Goal: Check status: Check status

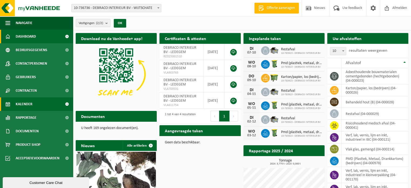
click at [31, 103] on span "Kalender" at bounding box center [24, 103] width 17 height 13
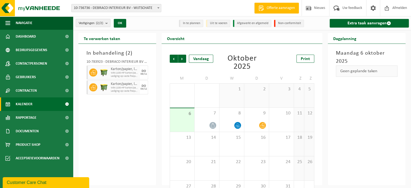
scroll to position [22, 0]
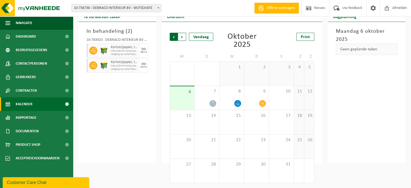
click at [185, 38] on span "Volgende" at bounding box center [182, 37] width 8 height 8
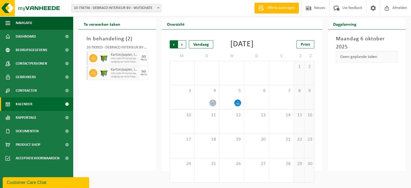
click at [182, 40] on span "Volgende" at bounding box center [182, 44] width 8 height 8
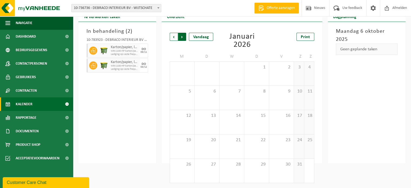
click at [174, 38] on span "Vorige" at bounding box center [174, 37] width 8 height 8
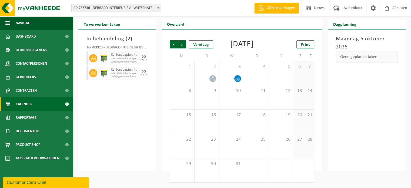
click at [174, 40] on span "Vorige" at bounding box center [174, 44] width 8 height 8
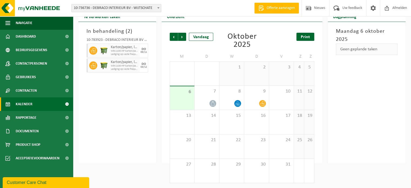
click at [308, 39] on link "Print" at bounding box center [305, 37] width 18 height 8
click at [182, 36] on span "Volgende" at bounding box center [182, 37] width 8 height 8
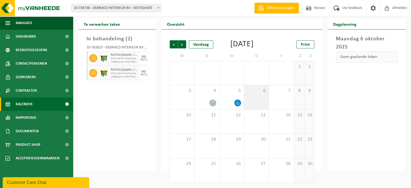
click at [252, 98] on div "6" at bounding box center [256, 97] width 25 height 24
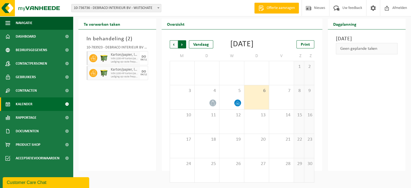
click at [173, 40] on span "Vorige" at bounding box center [174, 44] width 8 height 8
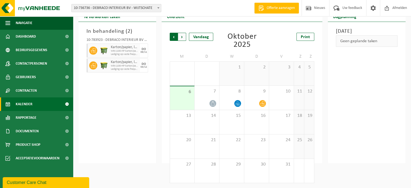
click at [183, 35] on span "Volgende" at bounding box center [182, 37] width 8 height 8
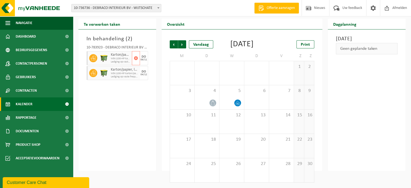
click at [100, 54] on img at bounding box center [104, 58] width 8 height 8
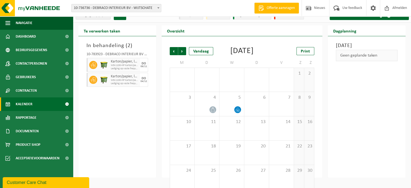
scroll to position [0, 0]
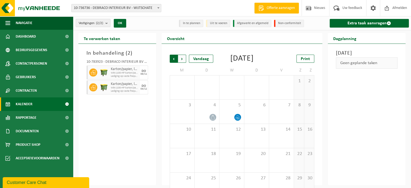
click at [182, 58] on span "Volgende" at bounding box center [182, 59] width 8 height 8
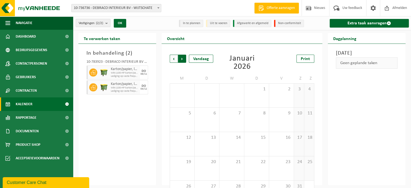
click at [175, 59] on span "Vorige" at bounding box center [174, 59] width 8 height 8
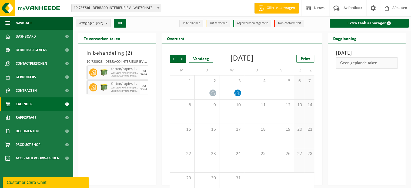
click at [175, 59] on span "Vorige" at bounding box center [174, 59] width 8 height 8
click at [118, 87] on span "WB-1100-HP karton/papier, los (bedrijven)" at bounding box center [121, 87] width 20 height 3
click at [147, 143] on div "In behandeling ( 2 ) 10-783923 - DEBRACO INTERIEUR BV - LEDEGEM Karton/papier, …" at bounding box center [117, 114] width 78 height 141
click at [67, 105] on span at bounding box center [67, 103] width 12 height 13
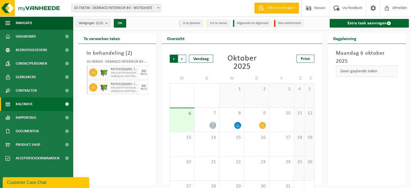
click at [184, 55] on span "Volgende" at bounding box center [182, 59] width 8 height 8
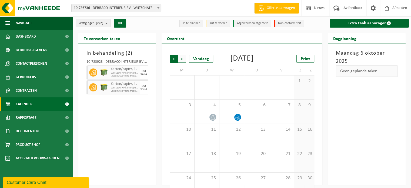
click at [182, 58] on span "Volgende" at bounding box center [182, 59] width 8 height 8
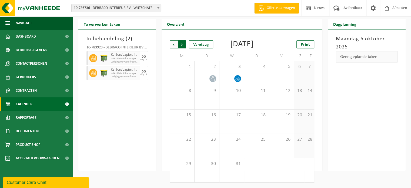
click at [171, 40] on span "Vorige" at bounding box center [174, 44] width 8 height 8
click at [303, 42] on span "Print" at bounding box center [304, 44] width 9 height 4
